Goal: Task Accomplishment & Management: Use online tool/utility

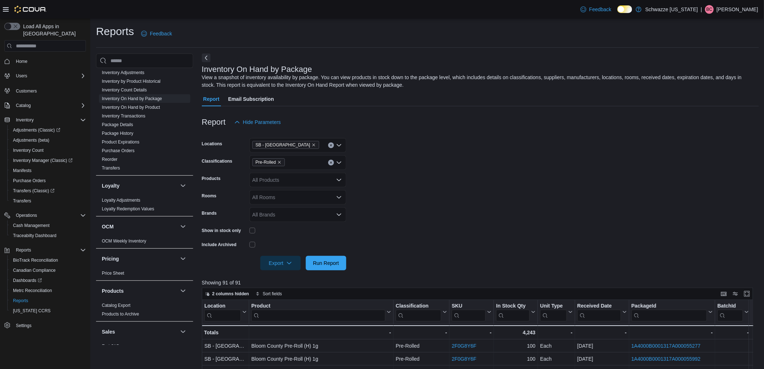
scroll to position [412, 0]
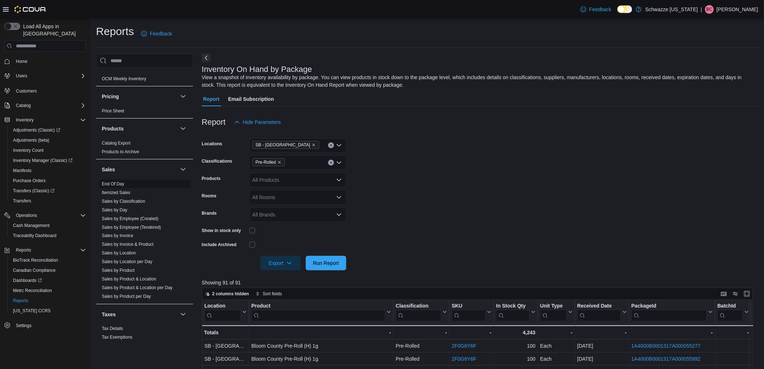
click at [112, 182] on link "End Of Day" at bounding box center [113, 183] width 22 height 5
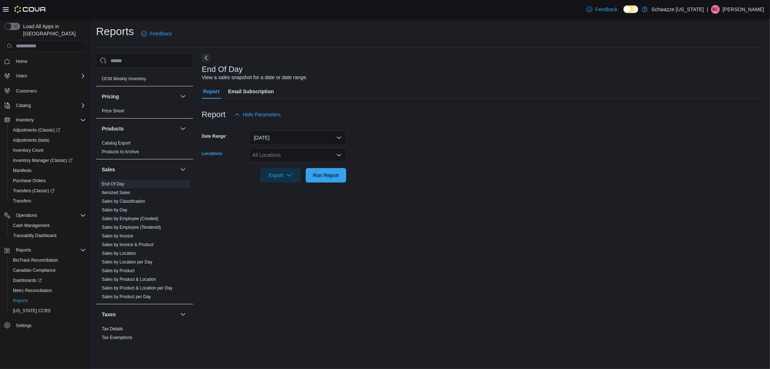
click at [283, 154] on div "All Locations" at bounding box center [298, 155] width 97 height 14
type input "**"
click at [297, 169] on span "SB - [GEOGRAPHIC_DATA]" at bounding box center [301, 167] width 64 height 7
click at [374, 160] on form "Date Range [DATE] Locations [GEOGRAPHIC_DATA] - [GEOGRAPHIC_DATA] Export Run Re…" at bounding box center [483, 152] width 563 height 61
click at [315, 178] on span "Run Report" at bounding box center [326, 174] width 26 height 7
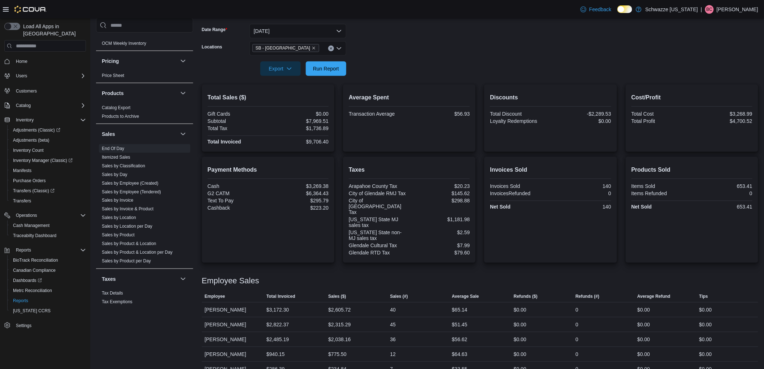
scroll to position [108, 0]
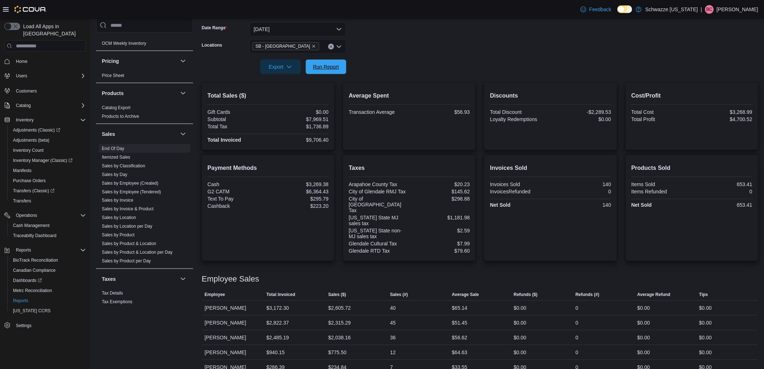
drag, startPoint x: 321, startPoint y: 64, endPoint x: 366, endPoint y: 228, distance: 169.9
click at [321, 64] on span "Run Report" at bounding box center [326, 66] width 26 height 7
click at [324, 70] on span "Run Report" at bounding box center [326, 66] width 32 height 14
click at [324, 67] on span "Run Report" at bounding box center [326, 66] width 26 height 7
